Goal: Navigation & Orientation: Find specific page/section

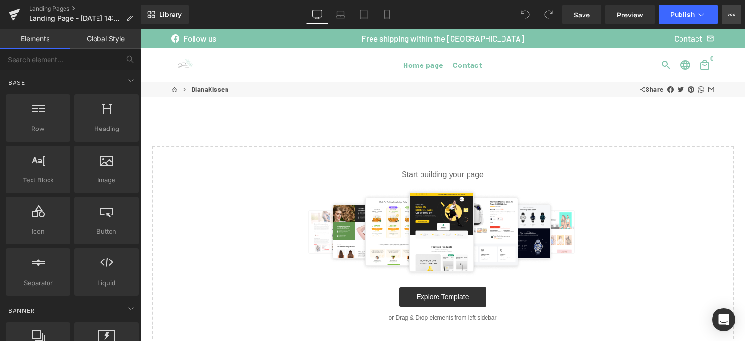
click at [728, 16] on icon at bounding box center [732, 15] width 8 height 8
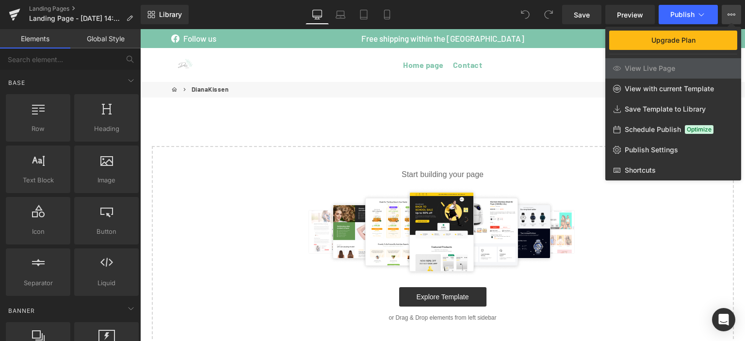
click at [729, 17] on icon at bounding box center [732, 15] width 8 height 8
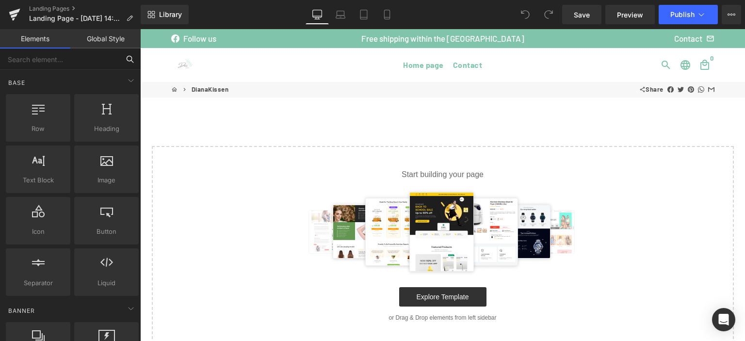
click at [34, 58] on input "text" at bounding box center [59, 59] width 119 height 21
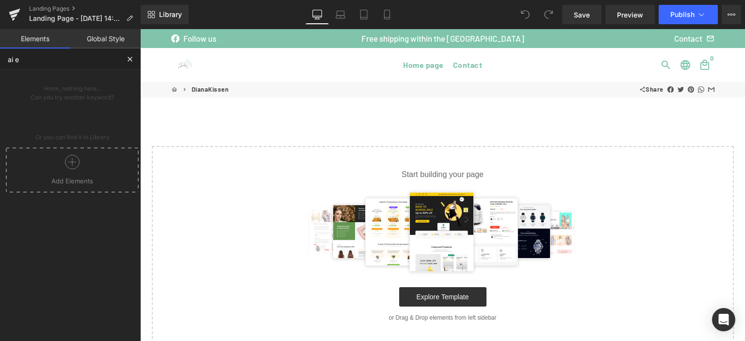
type input "ai ed"
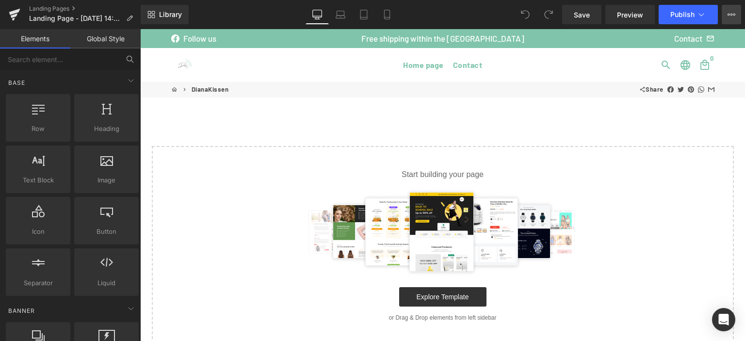
click at [725, 19] on button "Upgrade Plan View Live Page View with current Template Save Template to Library…" at bounding box center [731, 14] width 19 height 19
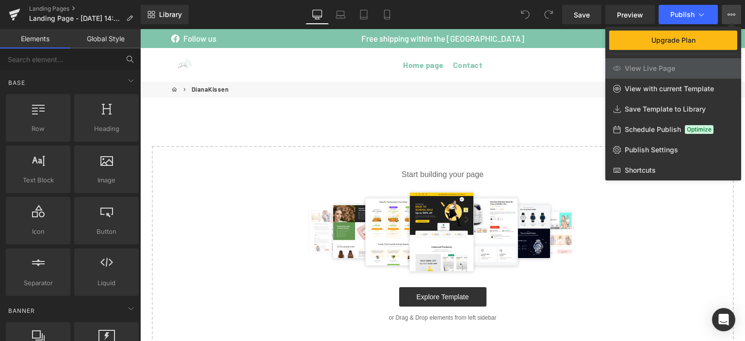
click at [459, 9] on div "Library Desktop Desktop Laptop Tablet Mobile Save Preview Publish Scheduled Upg…" at bounding box center [443, 14] width 604 height 19
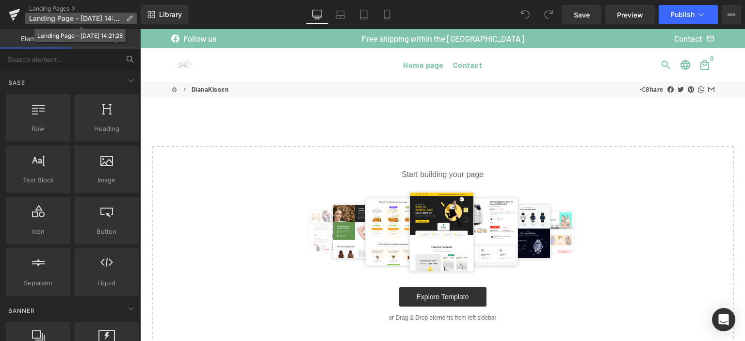
click at [126, 18] on icon at bounding box center [129, 18] width 7 height 7
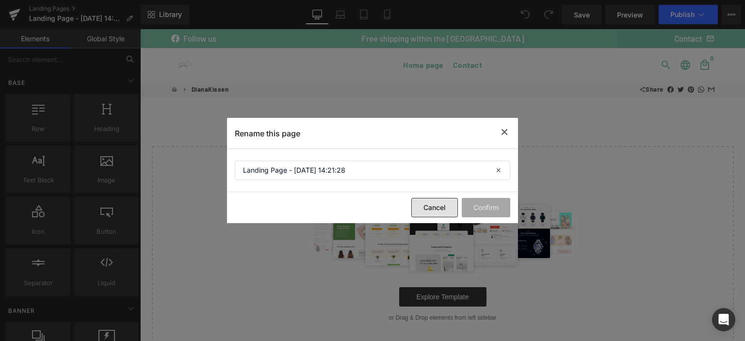
click at [425, 207] on button "Cancel" at bounding box center [434, 207] width 47 height 19
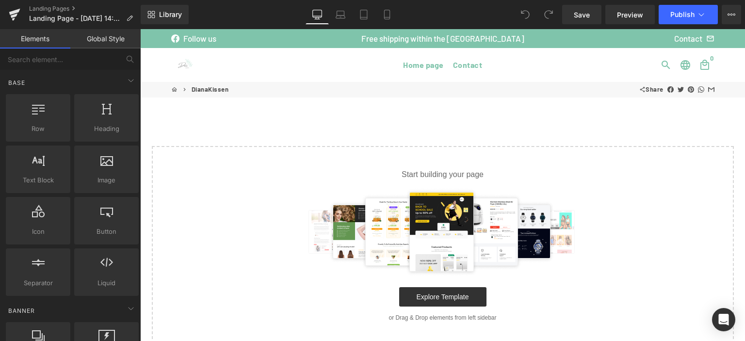
click at [560, 57] on ul "Home page Contact" at bounding box center [443, 65] width 268 height 16
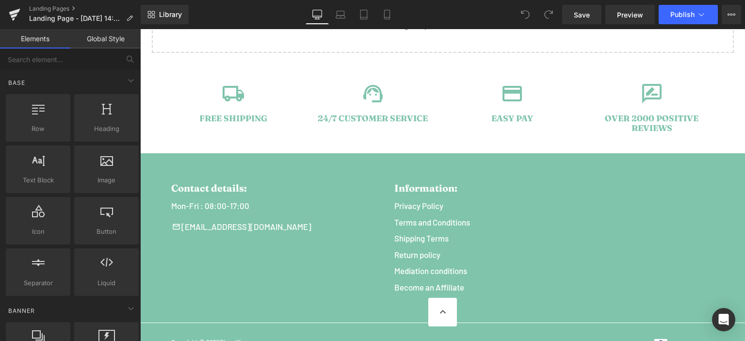
scroll to position [301, 0]
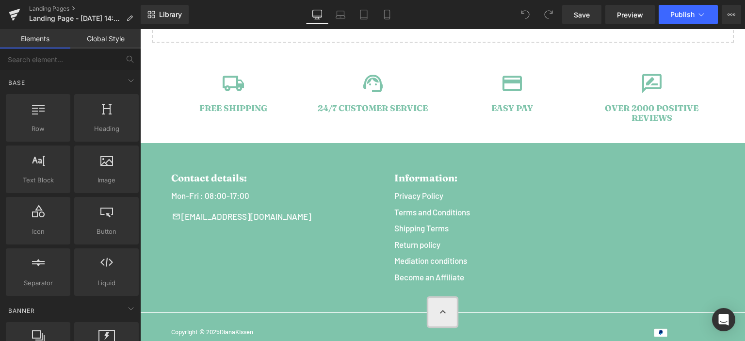
click at [433, 315] on button "keyboard_arrow_up" at bounding box center [442, 312] width 29 height 29
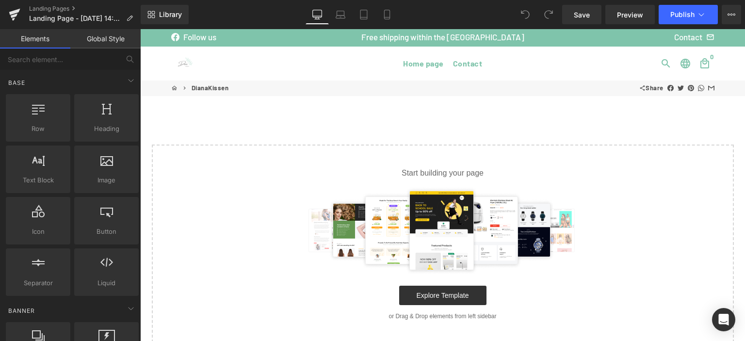
scroll to position [0, 0]
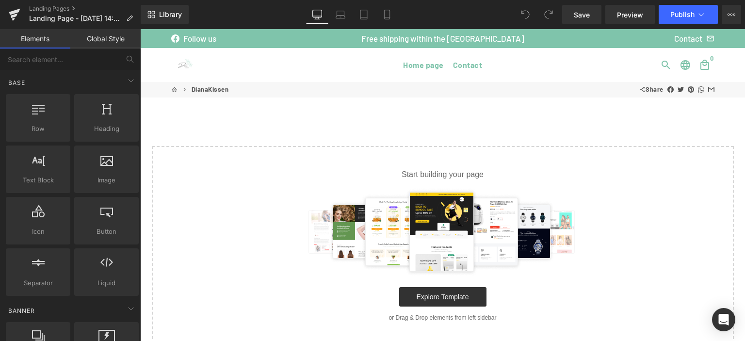
click at [451, 174] on p "Start building your page" at bounding box center [442, 175] width 551 height 12
click at [432, 245] on img at bounding box center [443, 231] width 282 height 87
click at [433, 301] on link "Explore Template" at bounding box center [442, 296] width 87 height 19
